Goal: Task Accomplishment & Management: Use online tool/utility

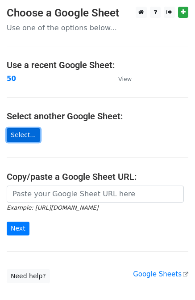
click at [25, 139] on link "Select..." at bounding box center [23, 135] width 33 height 14
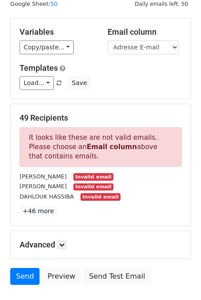
scroll to position [28, 0]
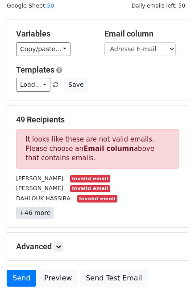
click at [38, 218] on link "+46 more" at bounding box center [34, 212] width 37 height 11
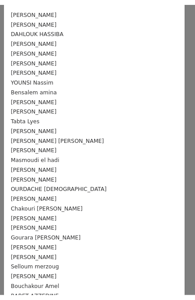
scroll to position [0, 0]
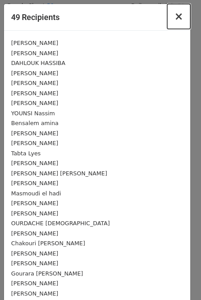
click at [175, 16] on span "×" at bounding box center [179, 16] width 9 height 12
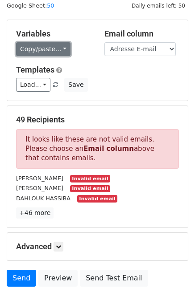
click at [45, 46] on link "Copy/paste..." at bounding box center [43, 49] width 54 height 14
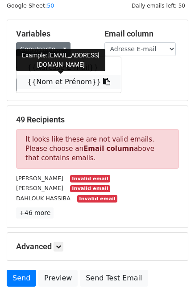
click at [53, 84] on link "{{Nom et Prénom}}" at bounding box center [68, 82] width 104 height 14
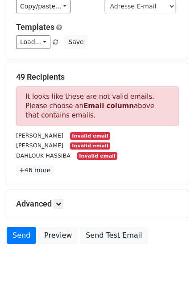
scroll to position [89, 0]
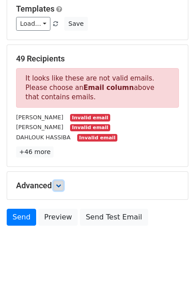
click at [57, 185] on icon at bounding box center [58, 185] width 5 height 5
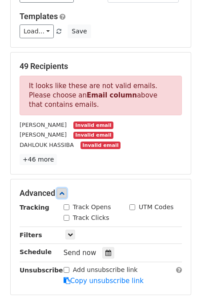
scroll to position [82, 0]
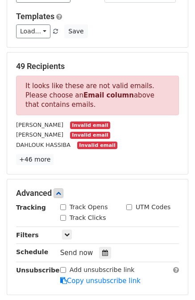
click at [28, 166] on div "49 Recipients It looks like these are not valid emails. Please choose an Email …" at bounding box center [97, 114] width 180 height 122
click at [29, 162] on link "+46 more" at bounding box center [34, 159] width 37 height 11
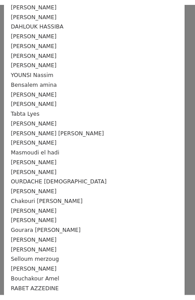
scroll to position [0, 0]
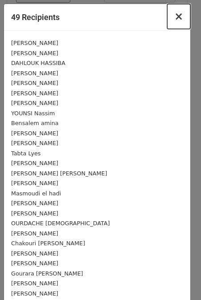
click at [175, 18] on span "×" at bounding box center [179, 16] width 9 height 12
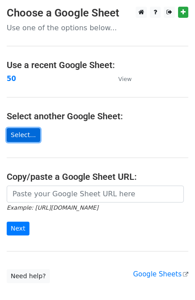
click at [20, 138] on link "Select..." at bounding box center [23, 135] width 33 height 14
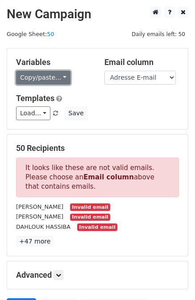
click at [58, 81] on link "Copy/paste..." at bounding box center [43, 78] width 54 height 14
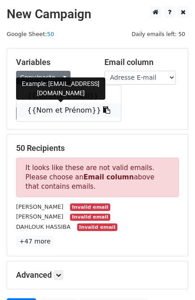
click at [56, 109] on link "{{Nom et Prénom}}" at bounding box center [68, 110] width 104 height 14
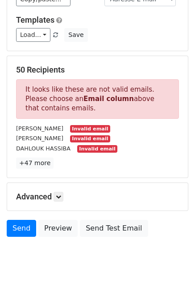
scroll to position [89, 0]
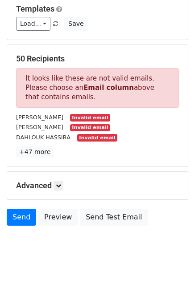
drag, startPoint x: 199, startPoint y: 246, endPoint x: 194, endPoint y: 244, distance: 4.8
drag, startPoint x: 194, startPoint y: 244, endPoint x: 93, endPoint y: 267, distance: 103.6
click at [93, 267] on html "New Campaign Daily emails left: 50 Google Sheet: 50 Variables Copy/paste... {{A…" at bounding box center [97, 106] width 195 height 391
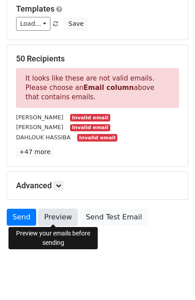
click at [59, 219] on link "Preview" at bounding box center [57, 217] width 39 height 17
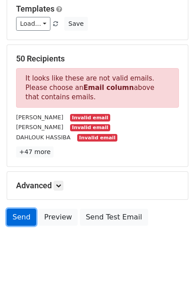
click at [20, 214] on link "Send" at bounding box center [21, 217] width 29 height 17
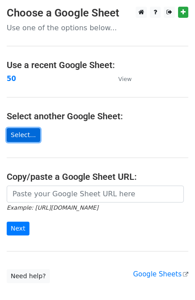
click at [25, 138] on link "Select..." at bounding box center [23, 135] width 33 height 14
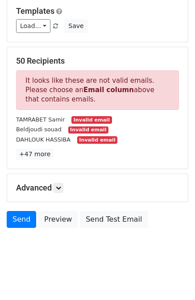
scroll to position [89, 0]
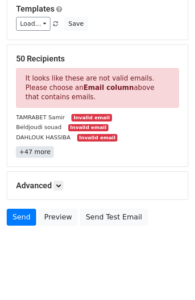
click at [37, 153] on link "+47 more" at bounding box center [34, 151] width 37 height 11
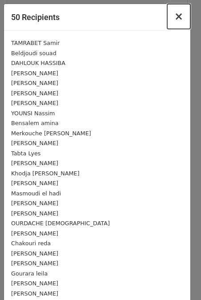
click at [175, 21] on span "×" at bounding box center [179, 16] width 9 height 12
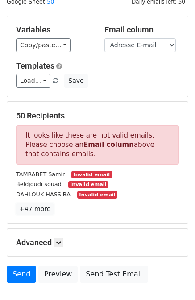
scroll to position [0, 0]
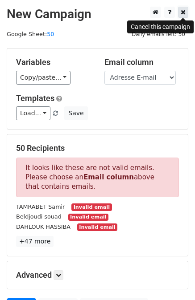
click at [183, 13] on icon at bounding box center [182, 12] width 5 height 6
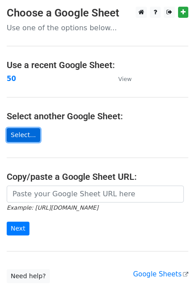
click at [22, 136] on link "Select..." at bounding box center [23, 135] width 33 height 14
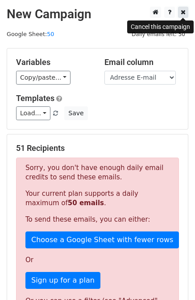
click at [185, 9] on link at bounding box center [183, 12] width 10 height 11
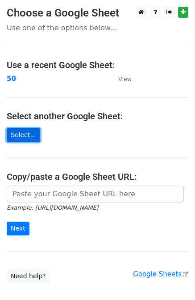
click at [15, 138] on link "Select..." at bounding box center [23, 135] width 33 height 14
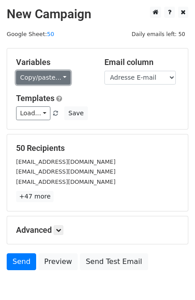
click at [50, 83] on link "Copy/paste..." at bounding box center [43, 78] width 54 height 14
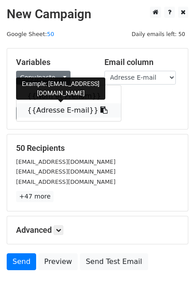
click at [52, 114] on link "{{Adresse E-mail}}" at bounding box center [68, 110] width 104 height 14
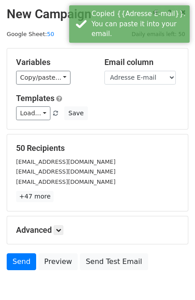
scroll to position [45, 0]
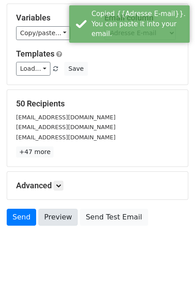
drag, startPoint x: 57, startPoint y: 207, endPoint x: 60, endPoint y: 222, distance: 15.5
click at [60, 222] on form "Variables Copy/paste... {{Nom et Prénom}} {{Adresse E-mail}} Email column Nom e…" at bounding box center [97, 117] width 181 height 227
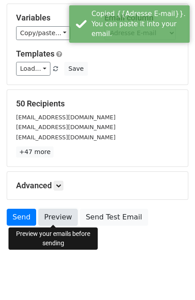
click at [60, 222] on link "Preview" at bounding box center [57, 217] width 39 height 17
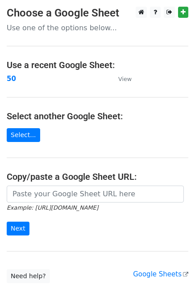
click at [18, 142] on main "Choose a Google Sheet Use one of the options below... Use a recent Google Sheet…" at bounding box center [97, 145] width 195 height 276
click at [18, 139] on link "Select..." at bounding box center [23, 135] width 33 height 14
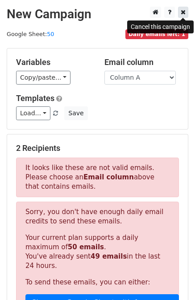
click at [184, 15] on div at bounding box center [166, 12] width 41 height 11
click at [184, 15] on icon at bounding box center [182, 12] width 5 height 6
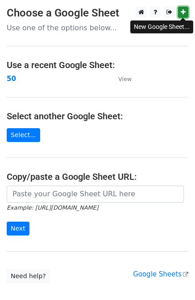
click at [184, 10] on icon at bounding box center [182, 12] width 5 height 6
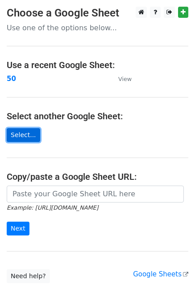
click at [24, 132] on link "Select..." at bounding box center [23, 135] width 33 height 14
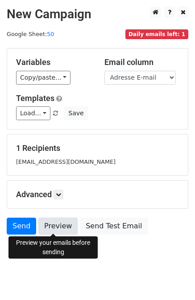
click at [58, 230] on link "Preview" at bounding box center [57, 226] width 39 height 17
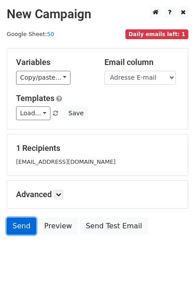
click at [22, 219] on link "Send" at bounding box center [21, 226] width 29 height 17
